Goal: Navigation & Orientation: Go to known website

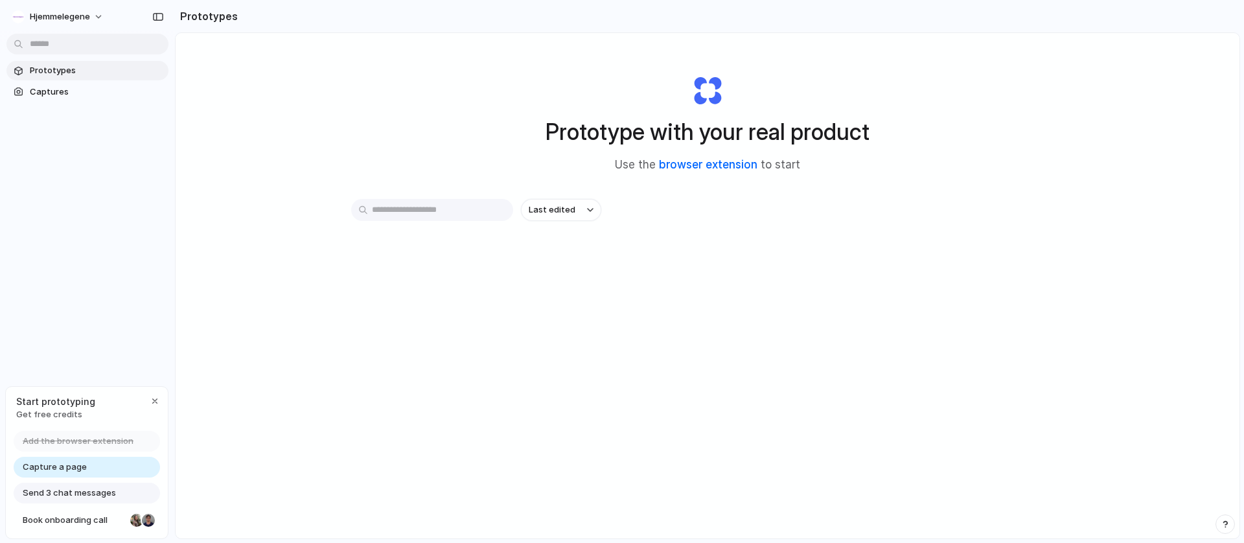
click at [697, 162] on link "browser extension" at bounding box center [708, 164] width 98 height 13
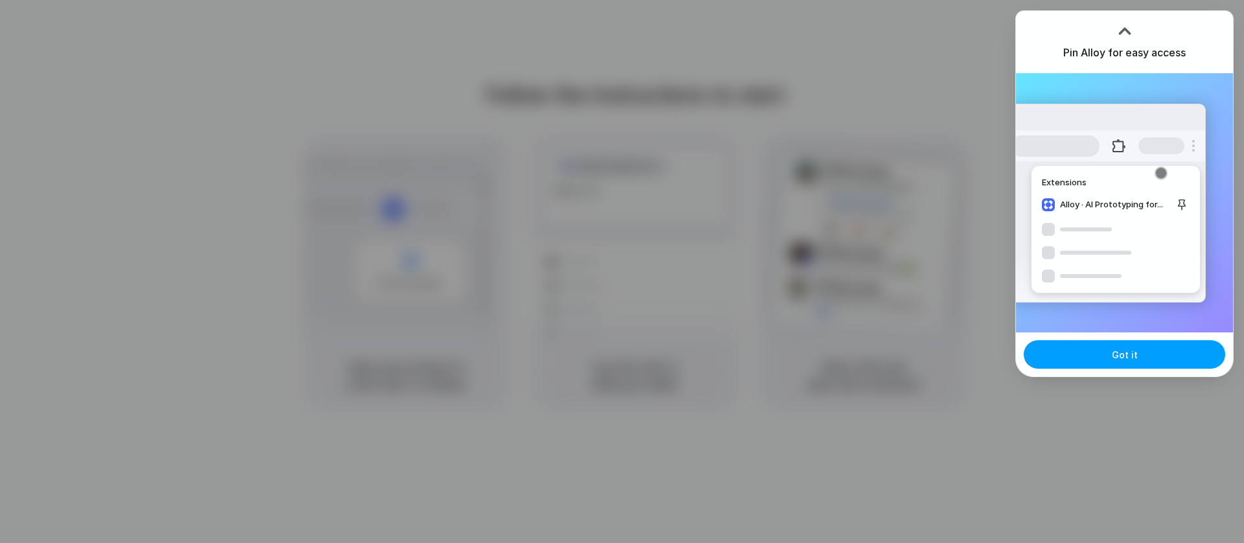
click at [1127, 355] on span "Got it" at bounding box center [1125, 355] width 26 height 14
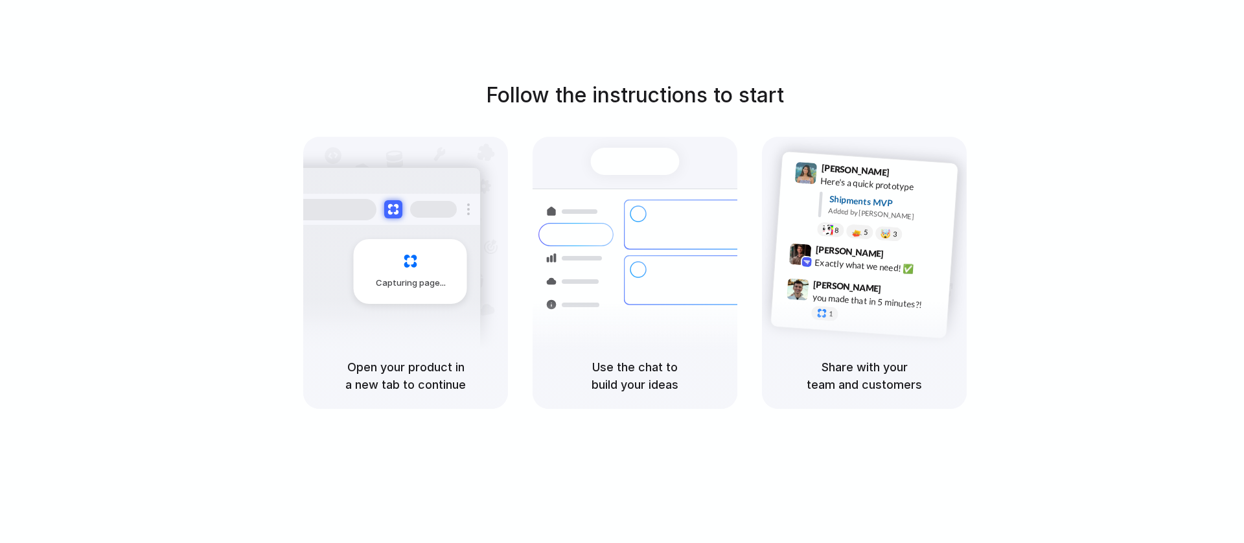
click at [622, 271] on div at bounding box center [622, 271] width 0 height 0
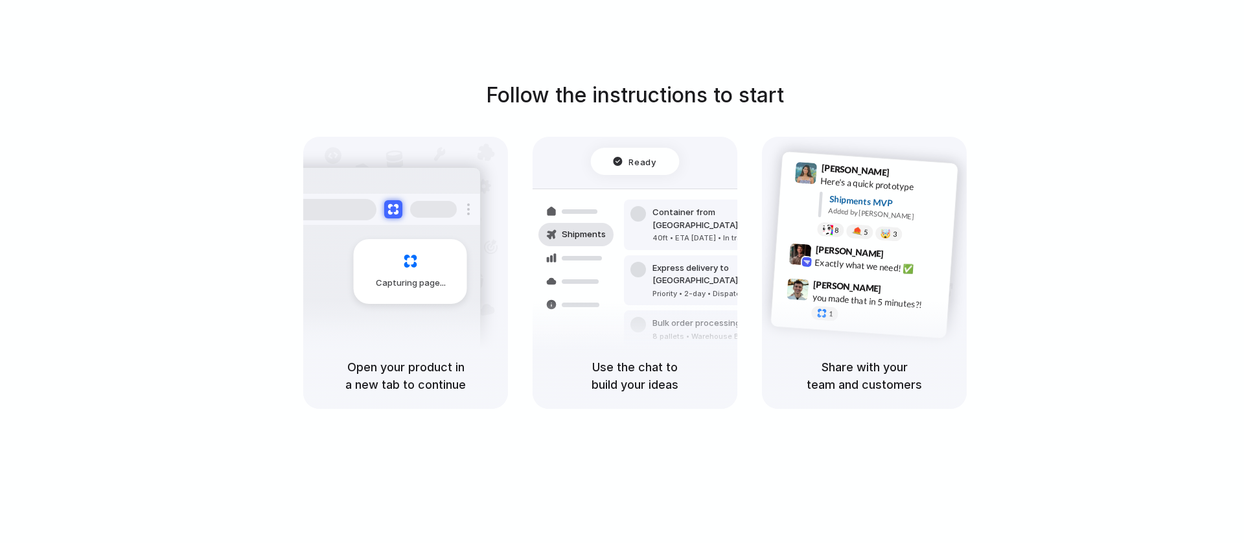
click at [622, 271] on div at bounding box center [622, 271] width 0 height 0
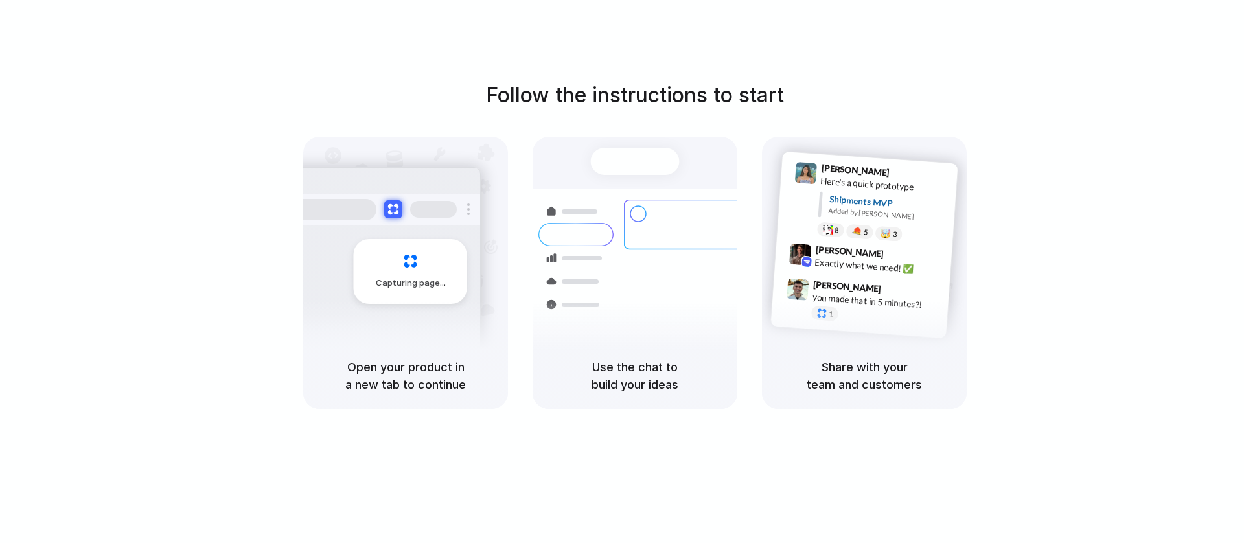
click at [622, 271] on div at bounding box center [622, 271] width 0 height 0
